Goal: Task Accomplishment & Management: Manage account settings

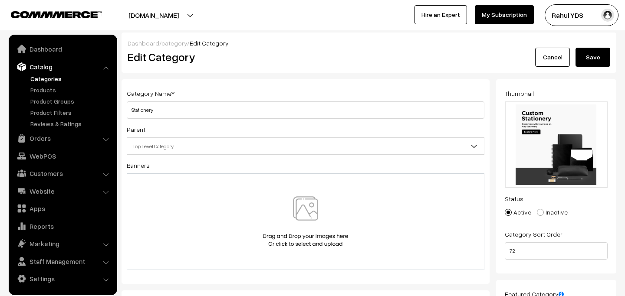
click at [608, 57] on button "Save" at bounding box center [592, 57] width 35 height 19
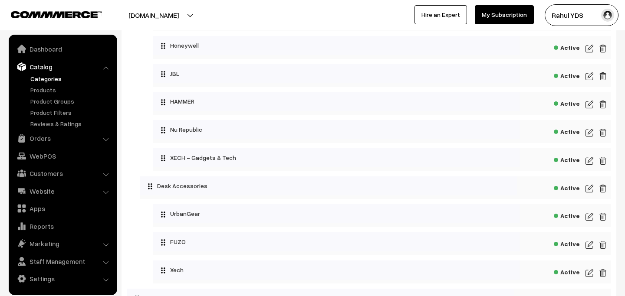
scroll to position [864, 0]
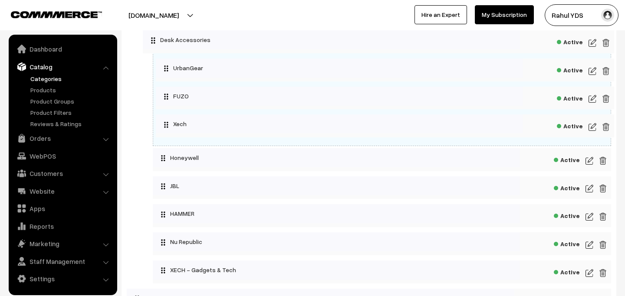
drag, startPoint x: 228, startPoint y: 192, endPoint x: 232, endPoint y: 55, distance: 137.6
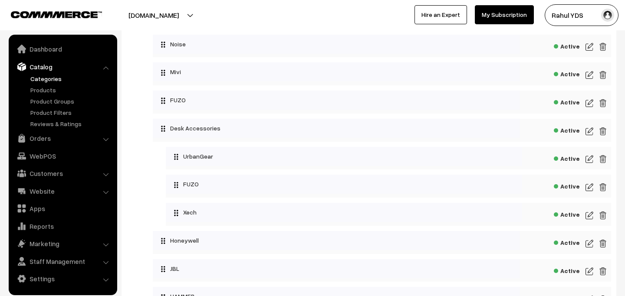
scroll to position [760, 0]
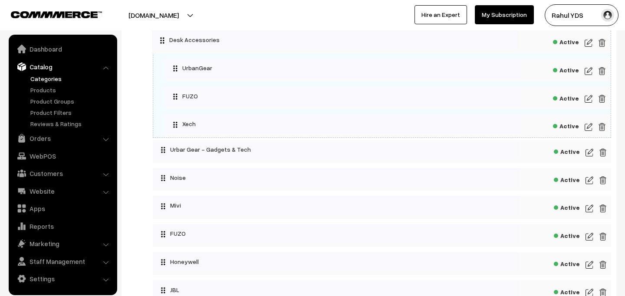
drag, startPoint x: 210, startPoint y: 152, endPoint x: 210, endPoint y: 39, distance: 112.8
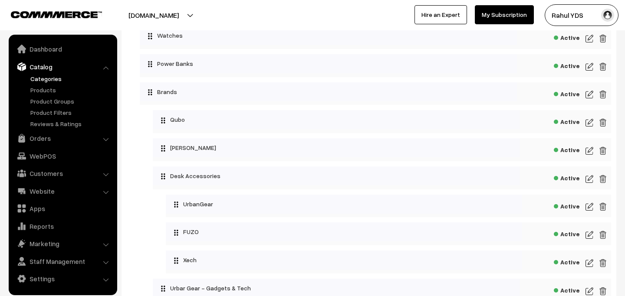
scroll to position [619, 0]
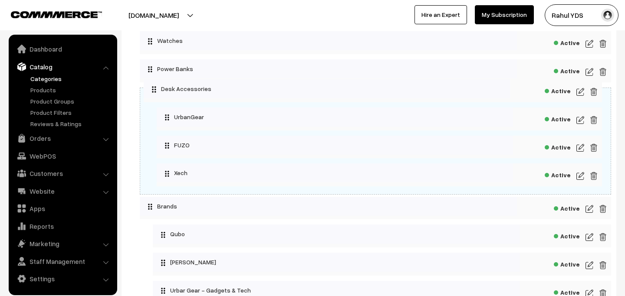
drag, startPoint x: 190, startPoint y: 184, endPoint x: 180, endPoint y: 92, distance: 92.0
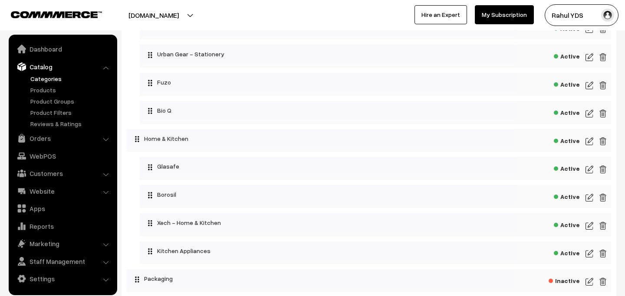
scroll to position [2154, 0]
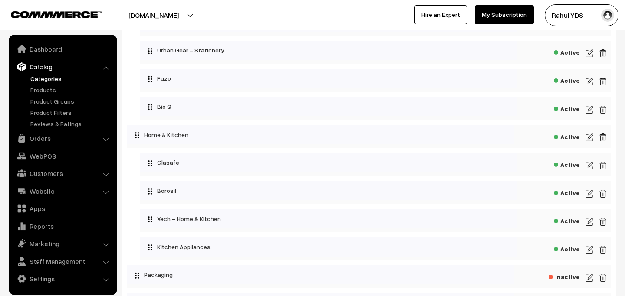
click at [587, 108] on img at bounding box center [589, 110] width 8 height 10
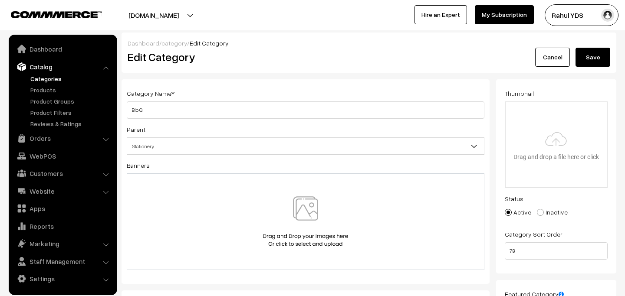
type input "C:\fakepath\Untitled design (3).png"
click at [592, 62] on button "Save" at bounding box center [592, 57] width 35 height 19
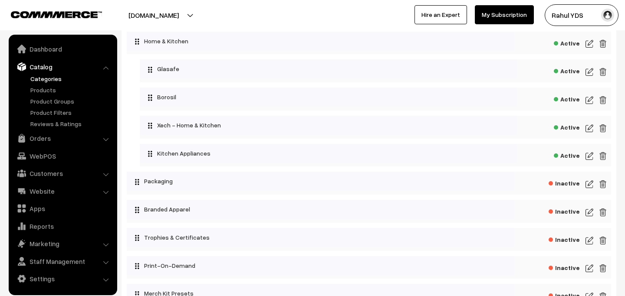
scroll to position [2248, 0]
click at [568, 154] on span "Active" at bounding box center [566, 154] width 26 height 11
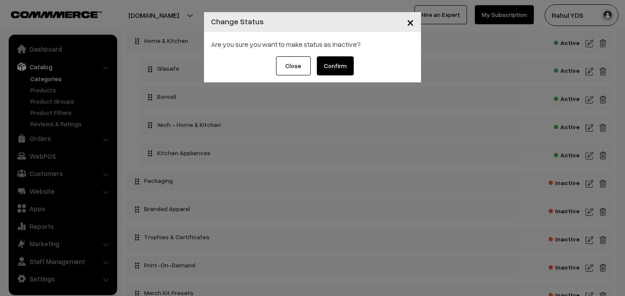
click at [396, 137] on div "× Change Status Are you sure you want to make status as Inactive? Close Confirm" at bounding box center [312, 148] width 625 height 296
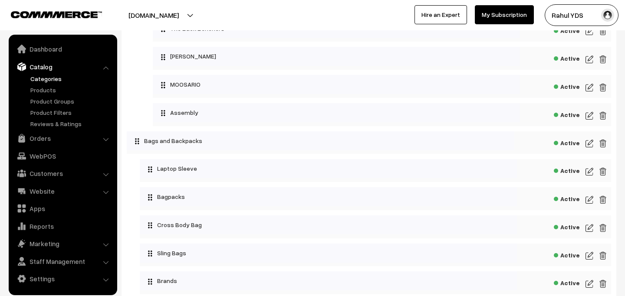
scroll to position [1271, 0]
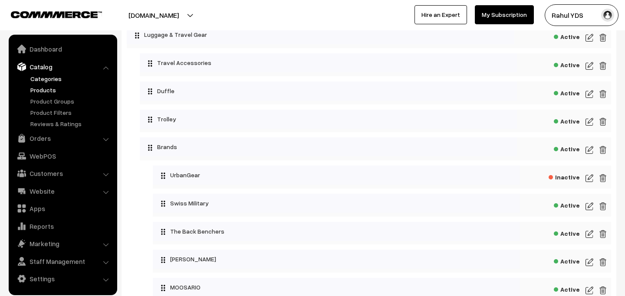
click at [35, 89] on link "Products" at bounding box center [71, 89] width 86 height 9
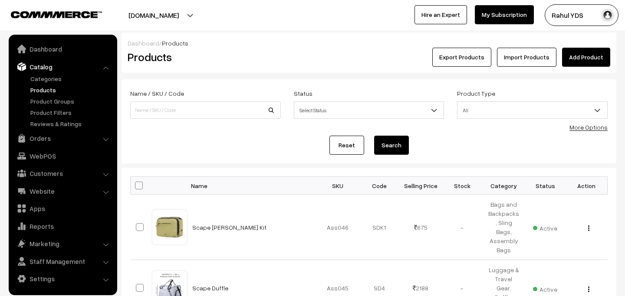
click at [589, 128] on link "More Options" at bounding box center [588, 127] width 38 height 7
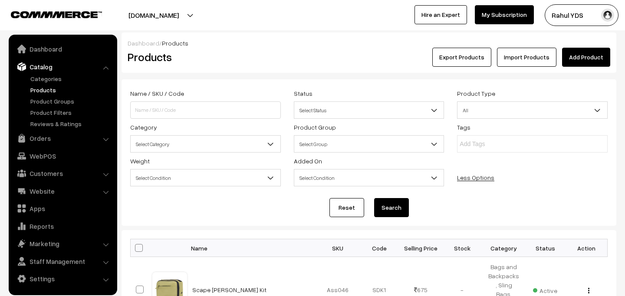
click at [222, 152] on span "Select Category" at bounding box center [205, 143] width 151 height 17
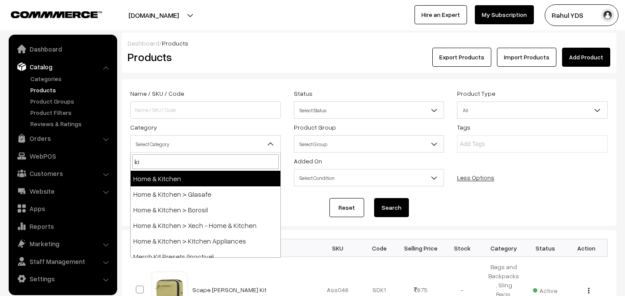
type input "kit"
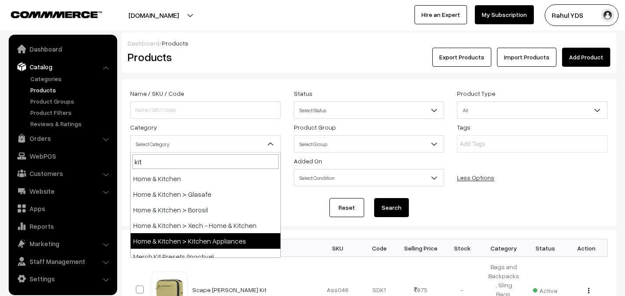
select select "105"
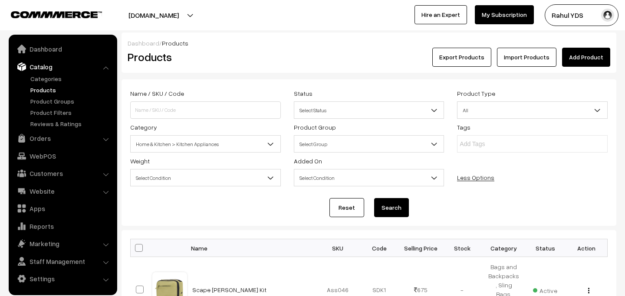
click at [409, 210] on div "Reset Search" at bounding box center [368, 207] width 477 height 19
click at [394, 210] on button "Search" at bounding box center [391, 207] width 35 height 19
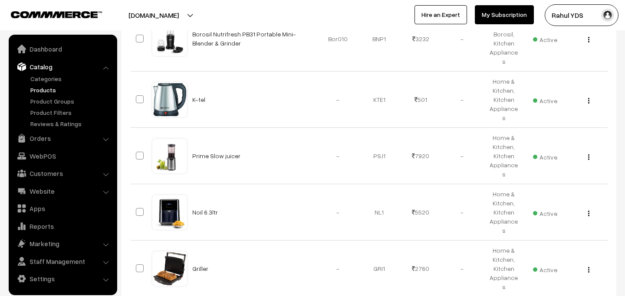
scroll to position [616, 0]
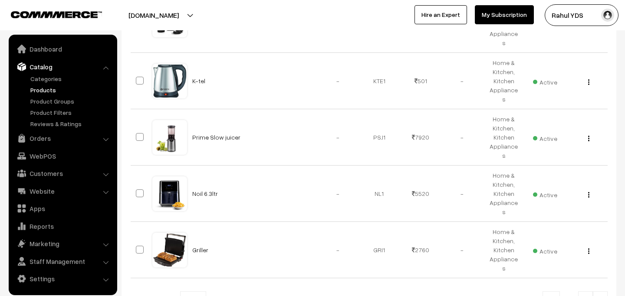
click at [186, 292] on span "10" at bounding box center [192, 300] width 25 height 17
select select "100"
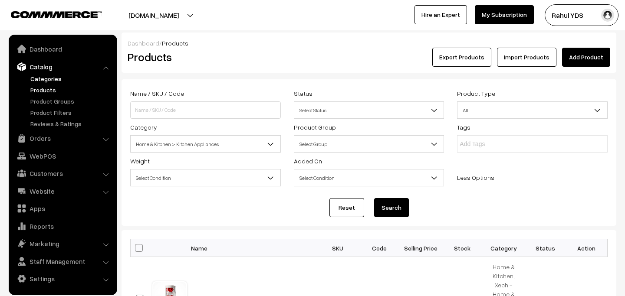
click at [43, 79] on link "Categories" at bounding box center [71, 78] width 86 height 9
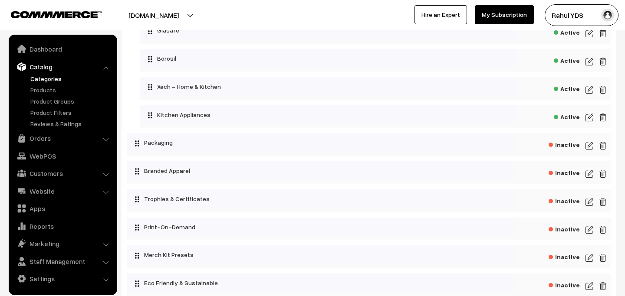
scroll to position [2287, 0]
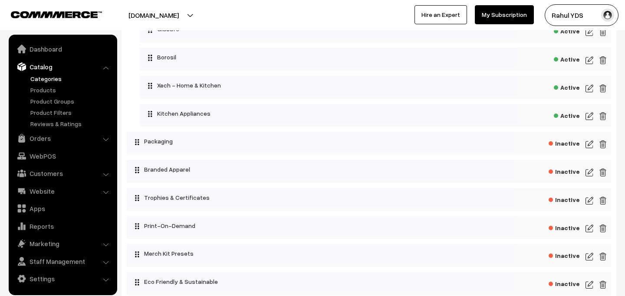
click at [572, 117] on span "Active" at bounding box center [566, 114] width 26 height 11
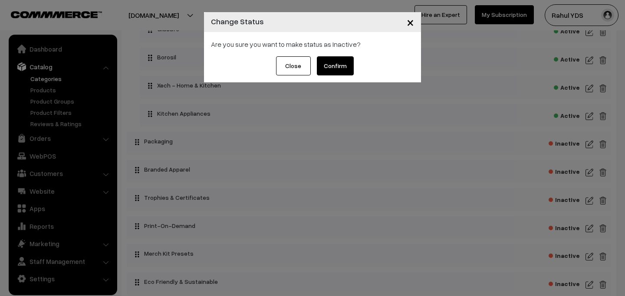
click at [327, 64] on button "Confirm" at bounding box center [335, 65] width 37 height 19
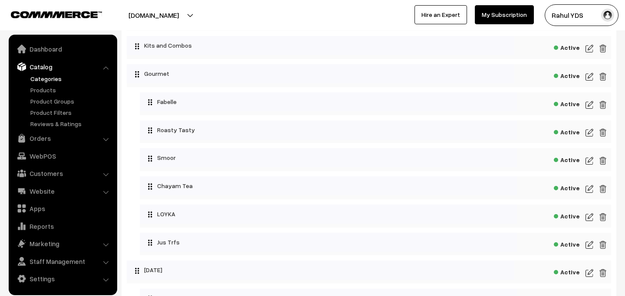
scroll to position [2609, 0]
click at [587, 244] on img at bounding box center [589, 244] width 8 height 10
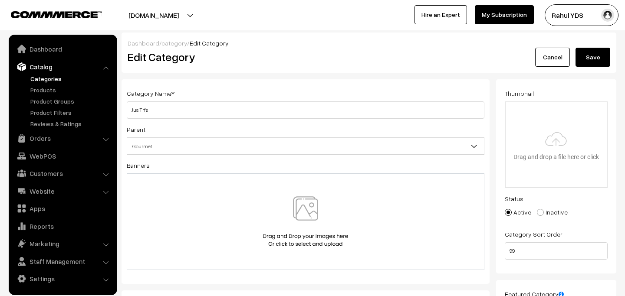
type input "C:\fakepath\Untitled design (4).png"
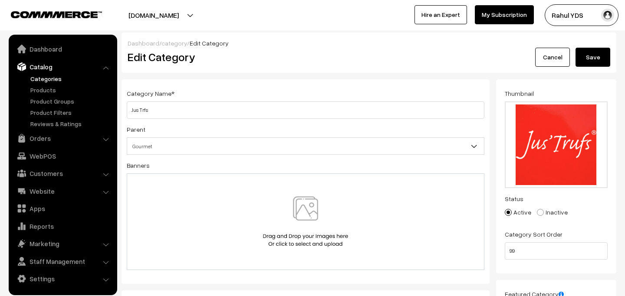
click at [595, 54] on button "Save" at bounding box center [592, 57] width 35 height 19
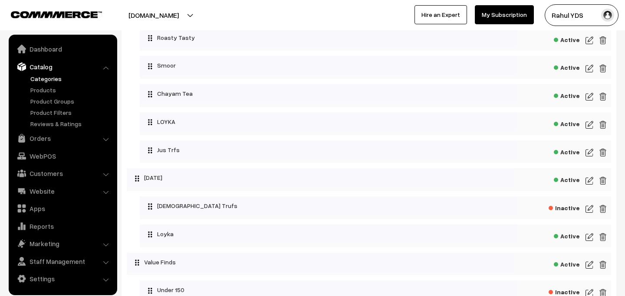
scroll to position [2695, 0]
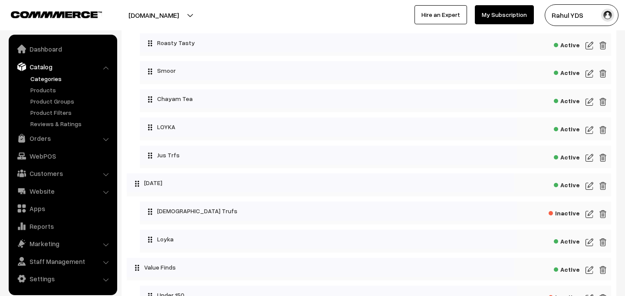
click at [593, 160] on div "Active" at bounding box center [375, 157] width 471 height 23
click at [590, 159] on img at bounding box center [589, 158] width 8 height 10
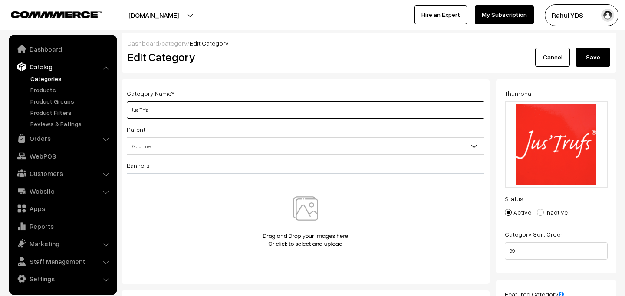
click at [214, 110] on input "Jus Trfs" at bounding box center [305, 110] width 357 height 17
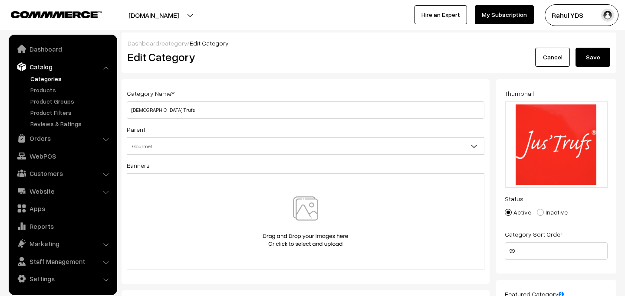
click at [589, 55] on button "Save" at bounding box center [592, 57] width 35 height 19
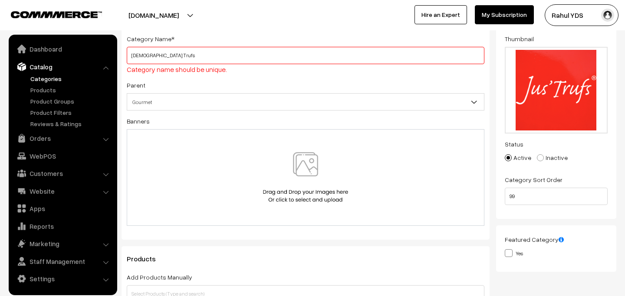
scroll to position [58, 0]
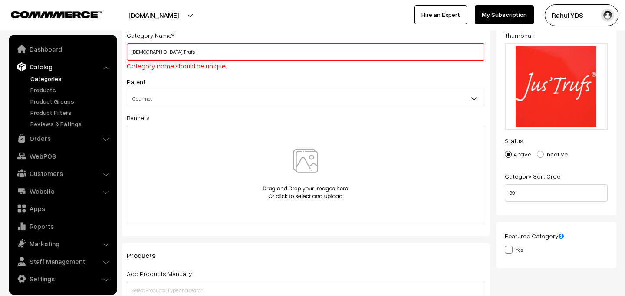
click at [258, 54] on input "[DEMOGRAPHIC_DATA] Trufs" at bounding box center [305, 51] width 357 height 17
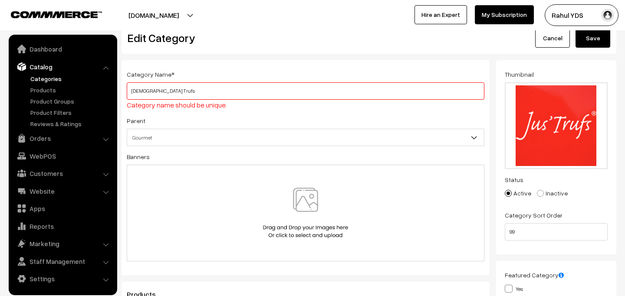
scroll to position [0, 0]
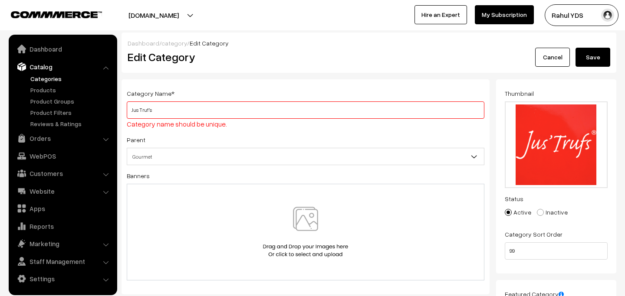
type input "Jus Truf's"
click at [592, 53] on button "Save" at bounding box center [592, 57] width 35 height 19
